Goal: Navigation & Orientation: Find specific page/section

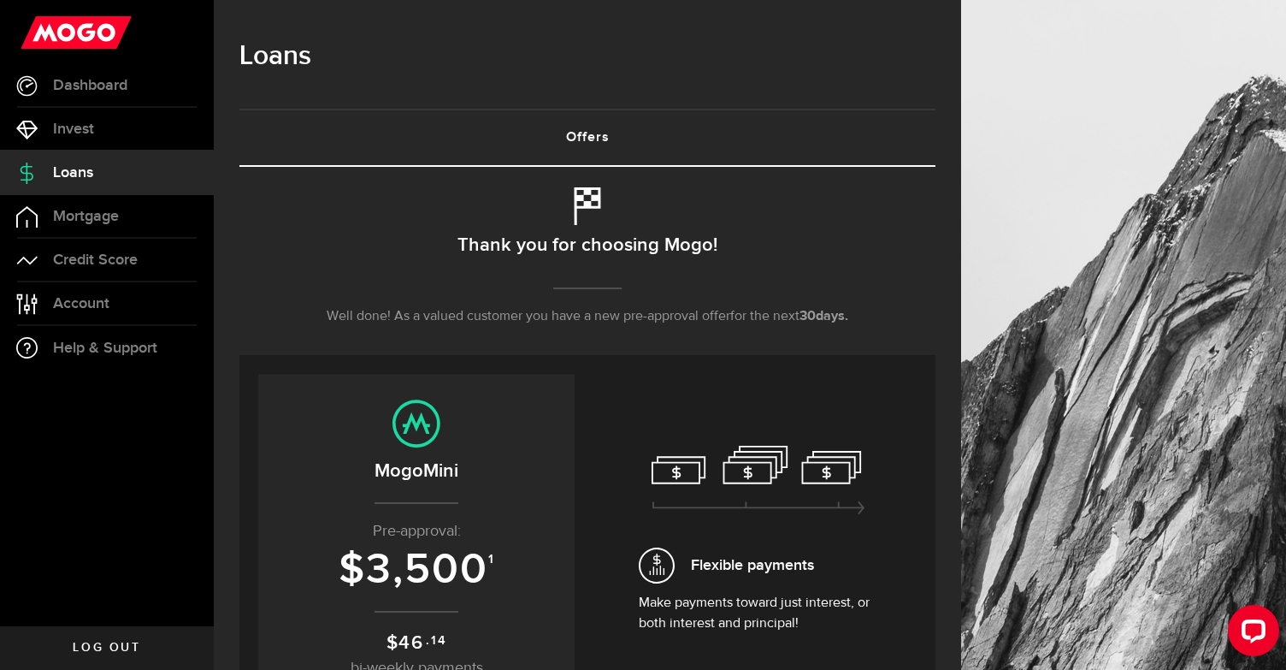
click at [86, 173] on span "Loans" at bounding box center [73, 172] width 40 height 15
click at [103, 85] on span "Dashboard" at bounding box center [90, 85] width 74 height 15
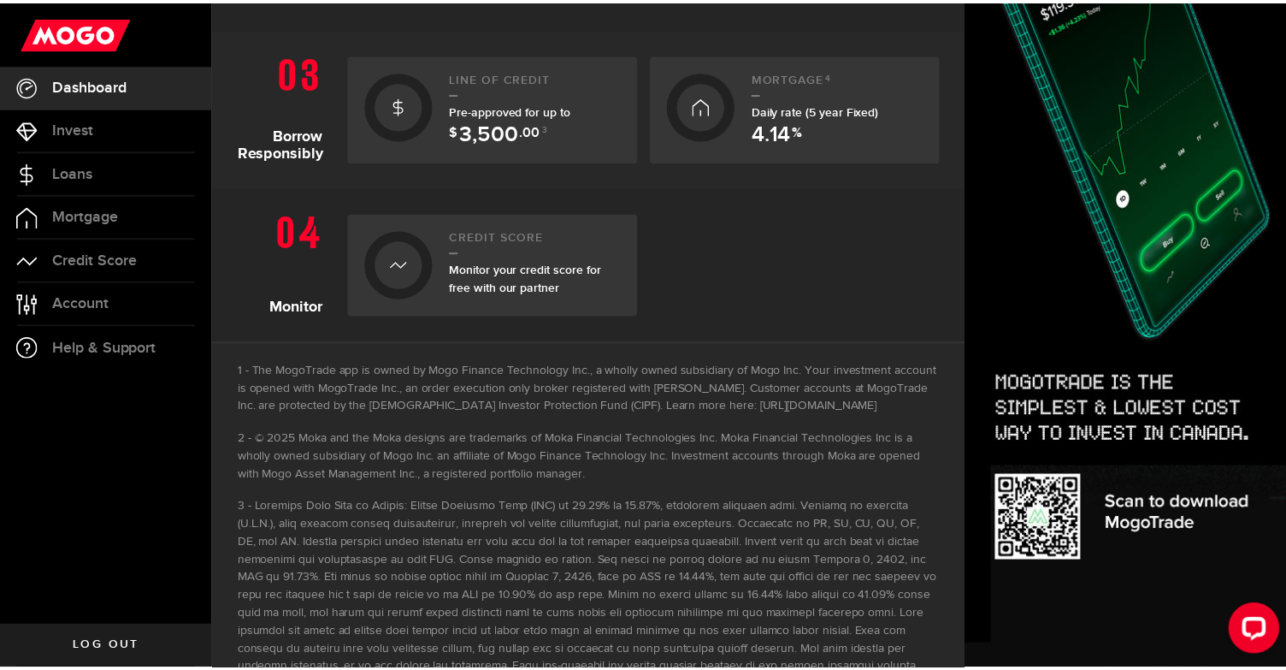
scroll to position [855, 0]
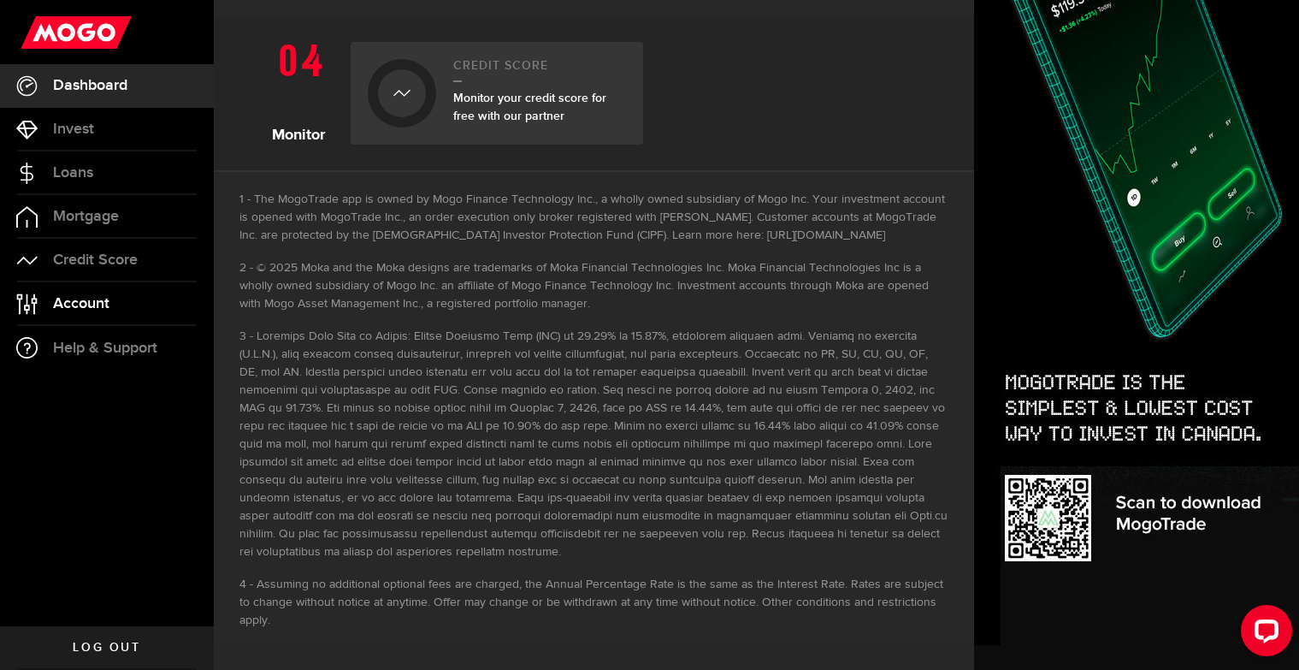
click at [83, 304] on span "Account" at bounding box center [81, 303] width 56 height 15
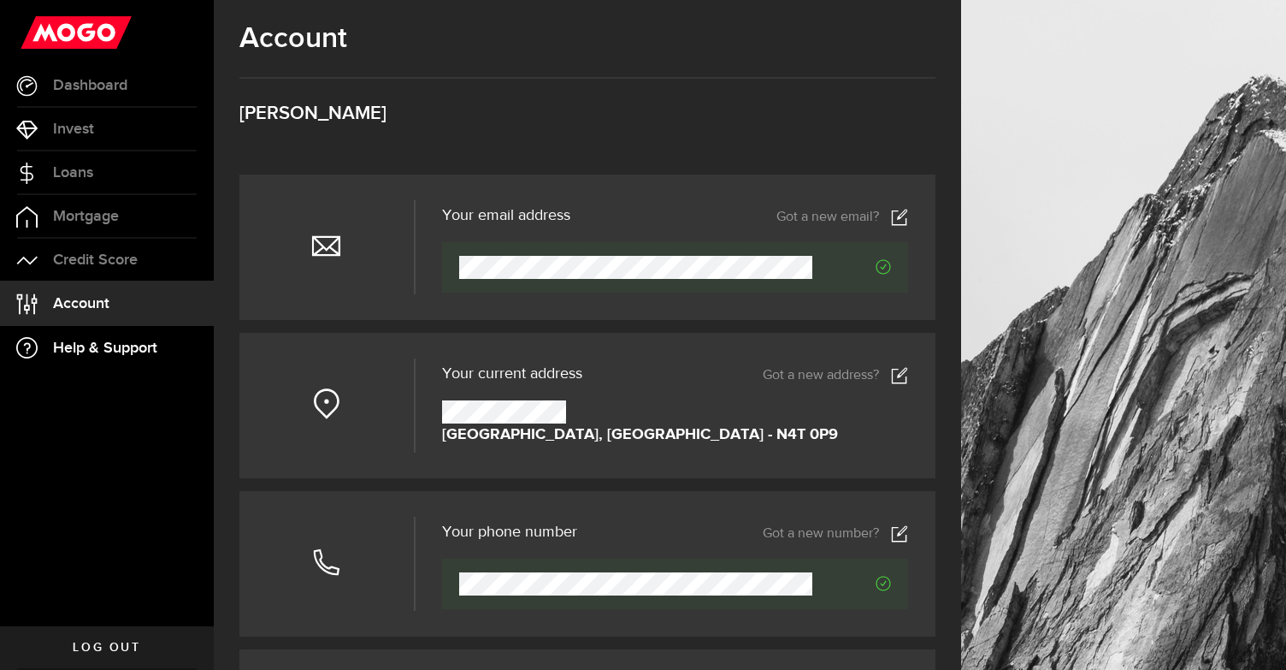
click at [146, 347] on span "Help & Support" at bounding box center [105, 347] width 104 height 15
click at [47, 263] on link "Credit Score" at bounding box center [107, 260] width 214 height 43
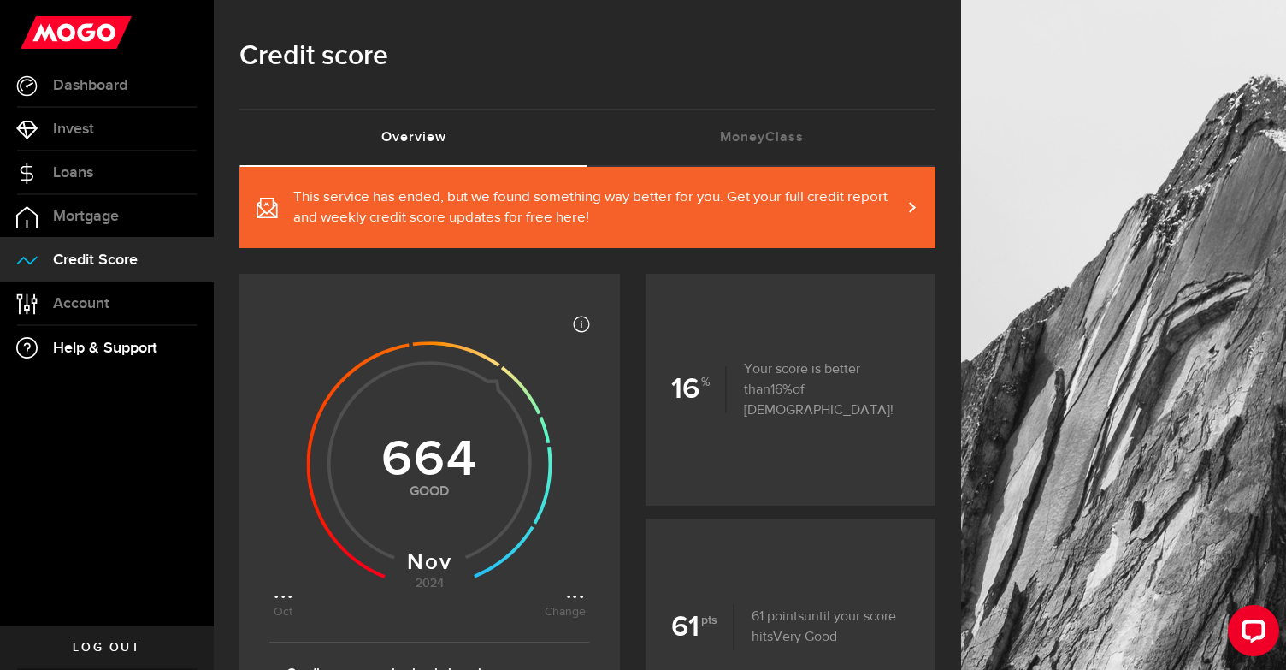
click at [109, 346] on span "Help & Support" at bounding box center [105, 347] width 104 height 15
click at [64, 349] on span "Help & Support" at bounding box center [105, 347] width 104 height 15
click at [51, 301] on link "Account Compte" at bounding box center [107, 303] width 214 height 43
